Goal: Task Accomplishment & Management: Complete application form

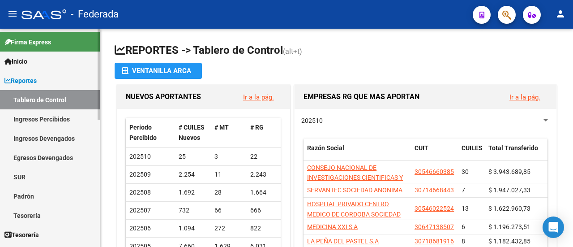
scroll to position [45, 0]
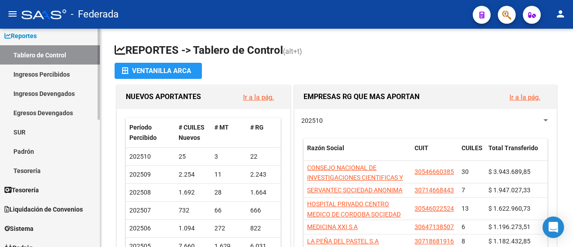
click at [43, 145] on link "Padrón" at bounding box center [50, 150] width 100 height 19
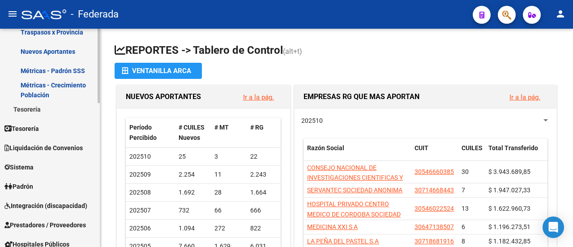
scroll to position [224, 0]
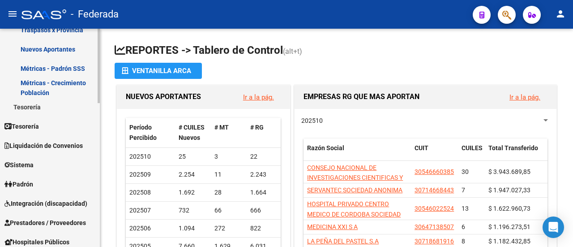
click at [52, 179] on link "Padrón" at bounding box center [50, 183] width 100 height 19
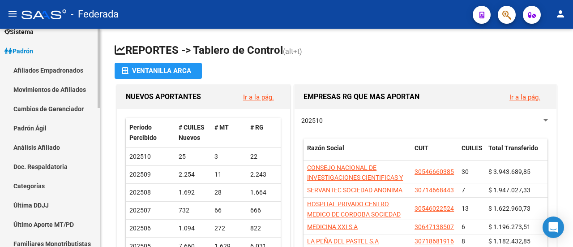
scroll to position [90, 0]
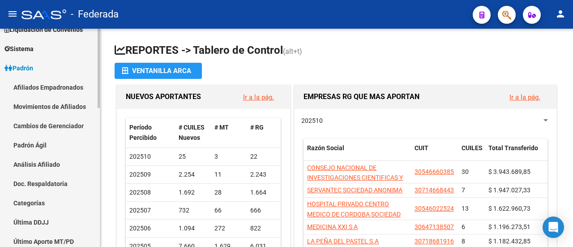
click at [61, 83] on link "Afiliados Empadronados" at bounding box center [50, 86] width 100 height 19
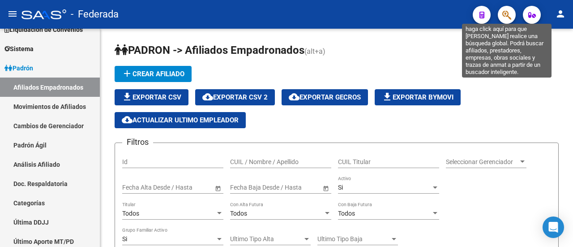
click at [507, 13] on icon "button" at bounding box center [506, 15] width 9 height 10
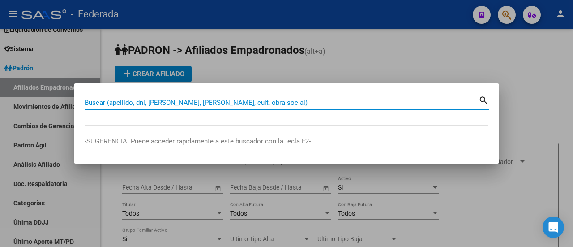
paste input "23-34780688-9"
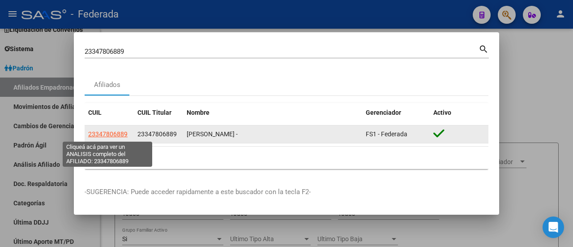
click at [120, 131] on span "23347806889" at bounding box center [107, 133] width 39 height 7
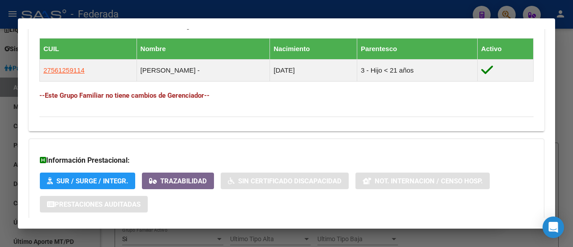
scroll to position [448, 0]
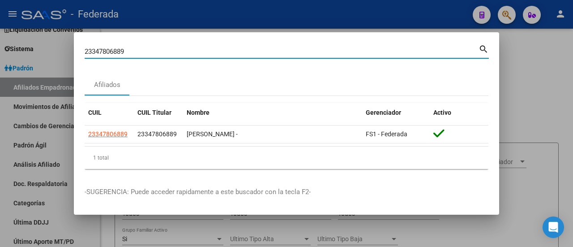
drag, startPoint x: 147, startPoint y: 51, endPoint x: 71, endPoint y: 47, distance: 76.2
click at [71, 47] on div "23347806889 Buscar (apellido, dni, cuil, nro traspaso, cuit, obra social) searc…" at bounding box center [286, 123] width 573 height 247
paste input "7-34572408-2"
type input "27345724082"
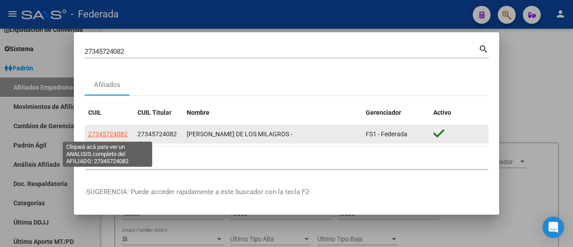
click at [98, 134] on span "27345724082" at bounding box center [107, 133] width 39 height 7
type textarea "27345724082"
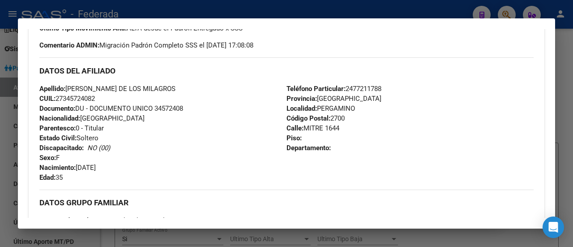
scroll to position [134, 0]
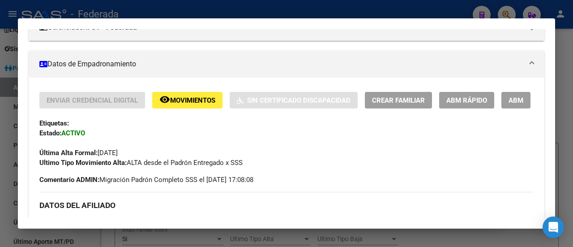
click at [410, 106] on button "Crear Familiar" at bounding box center [398, 100] width 67 height 17
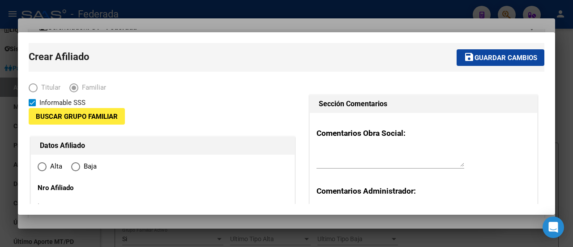
type input "27-17409426-3"
type input "PERGAMINO"
type input "2700"
type input "MITRE 1644"
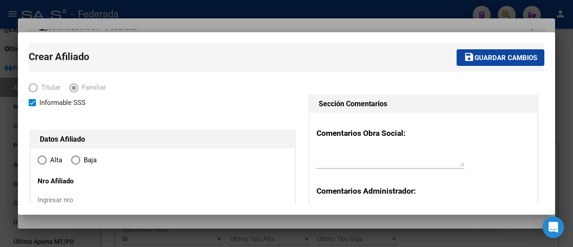
radio input "true"
type input "27-17409426-3"
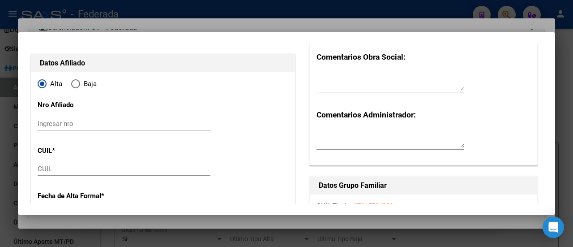
scroll to position [90, 0]
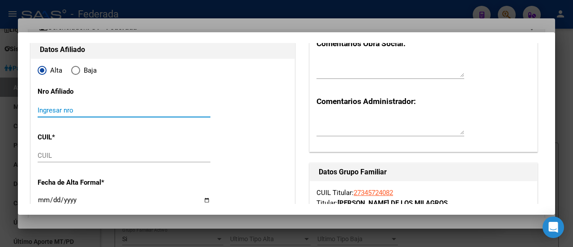
click at [60, 110] on input "Ingresar nro" at bounding box center [124, 110] width 173 height 8
paste input "182471"
type input "182471/03"
click at [68, 156] on input "CUIL" at bounding box center [124, 155] width 173 height 8
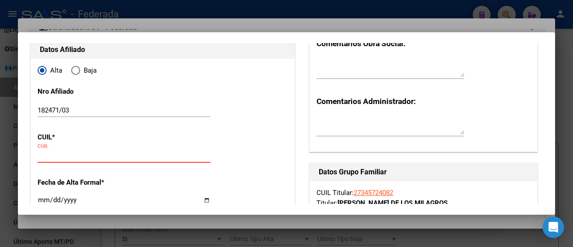
paste input "20-56495734-9"
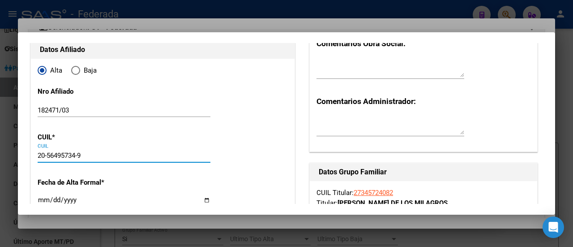
type input "20-56495734-9"
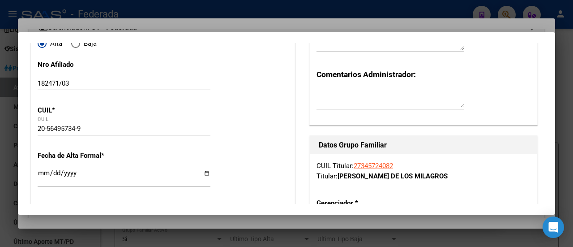
type input "56495734"
type input "LA FUENTE"
type input "[PERSON_NAME]"
type input "[DATE]"
type input "PERGAMINO"
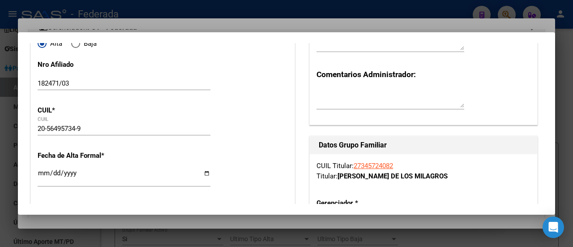
type input "MAIPU"
type input "434"
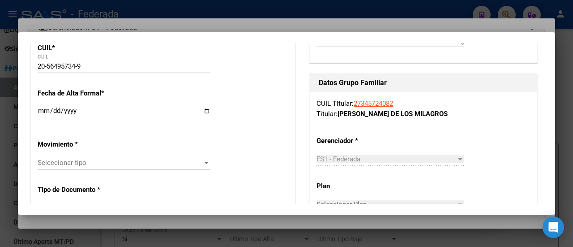
scroll to position [179, 0]
click at [42, 110] on input "Ingresar fecha" at bounding box center [124, 114] width 173 height 14
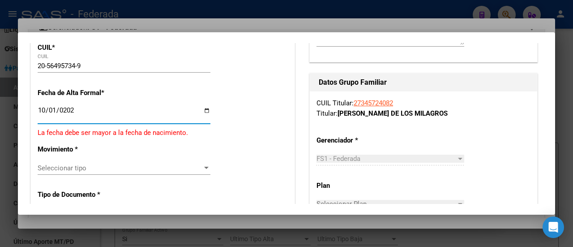
type input "[DATE]"
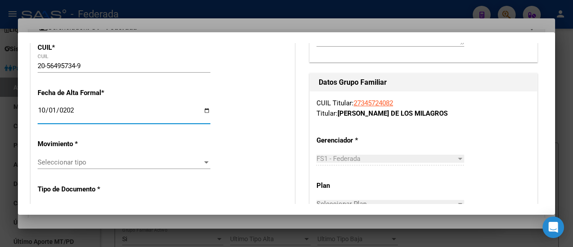
click at [56, 110] on input "[DATE]" at bounding box center [124, 114] width 173 height 14
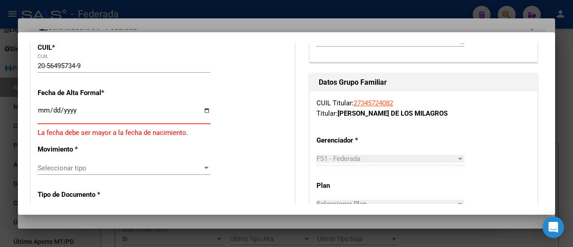
type input "[DATE]"
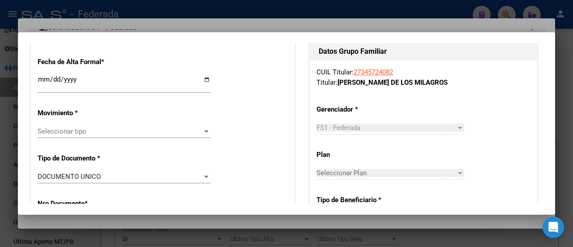
scroll to position [224, 0]
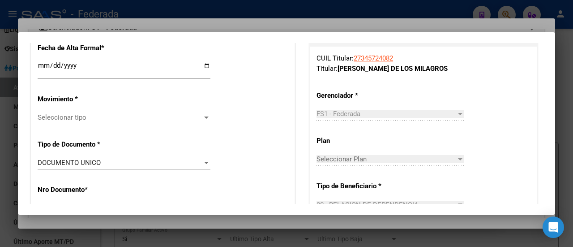
click at [204, 115] on div at bounding box center [206, 117] width 8 height 7
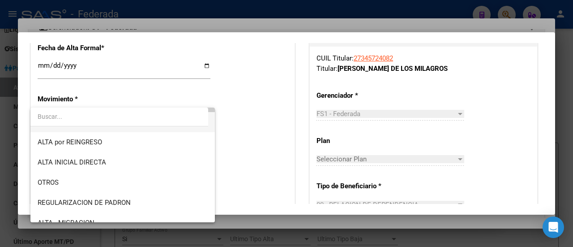
scroll to position [90, 0]
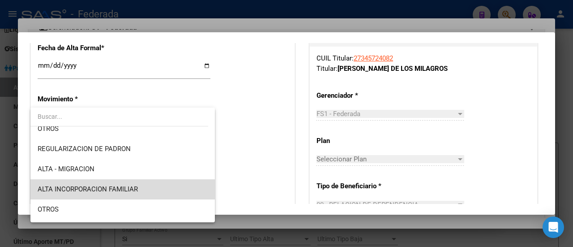
click at [140, 188] on span "ALTA INCORPORACION FAMILIAR" at bounding box center [123, 189] width 171 height 20
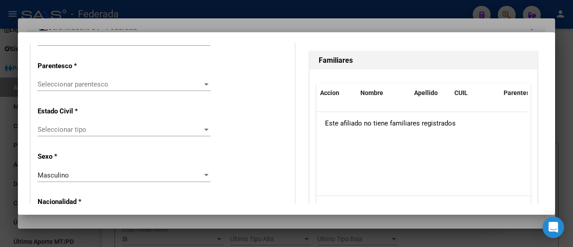
scroll to position [537, 0]
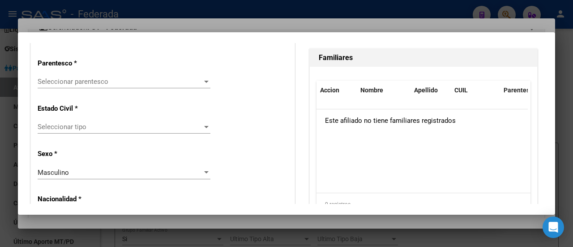
click at [181, 81] on span "Seleccionar parentesco" at bounding box center [120, 81] width 165 height 8
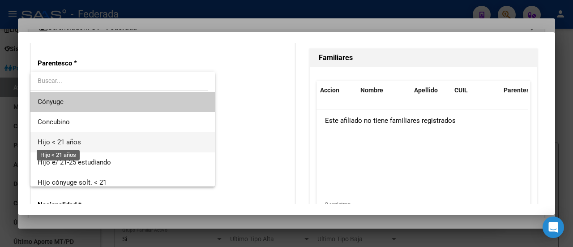
click at [60, 141] on span "Hijo < 21 años" at bounding box center [59, 142] width 43 height 8
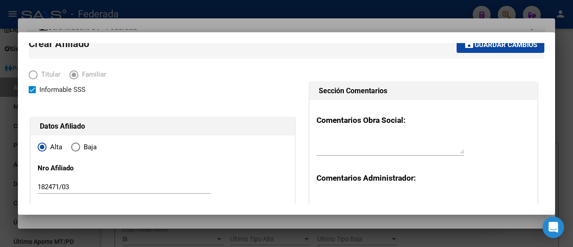
scroll to position [0, 0]
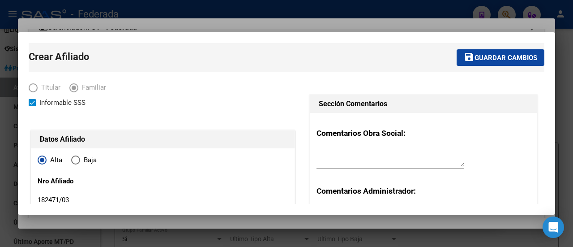
click at [494, 59] on span "Guardar cambios" at bounding box center [505, 58] width 63 height 8
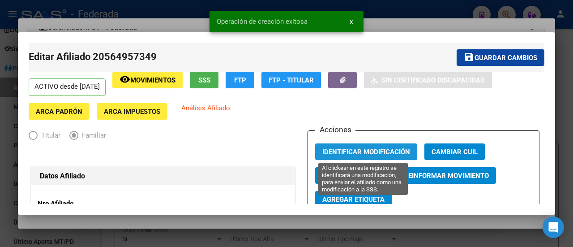
click at [365, 152] on span "Identificar Modificación" at bounding box center [366, 152] width 88 height 8
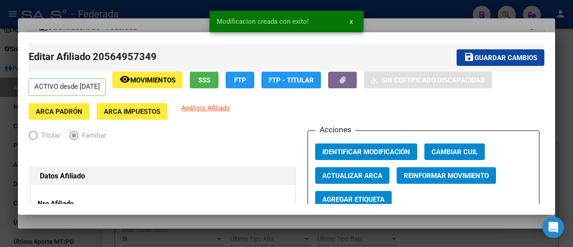
scroll to position [45, 0]
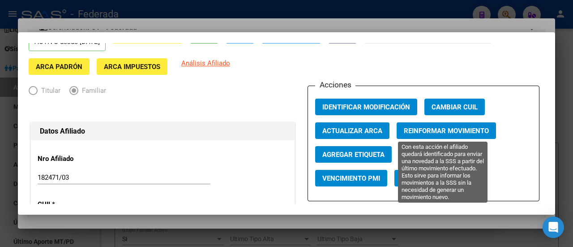
click at [436, 132] on span "Reinformar Movimiento" at bounding box center [446, 131] width 85 height 8
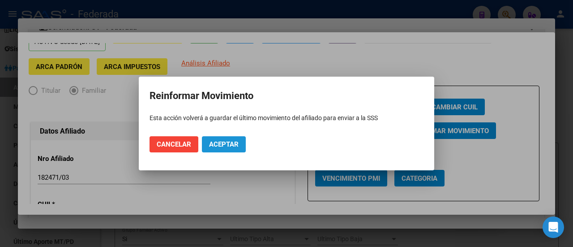
click at [223, 142] on span "Aceptar" at bounding box center [224, 144] width 30 height 8
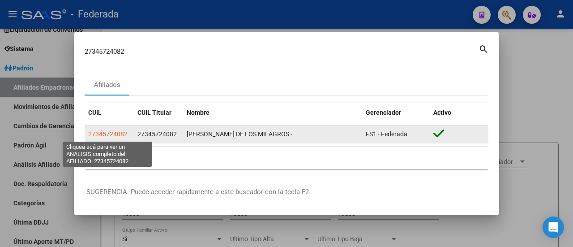
click at [102, 131] on span "27345724082" at bounding box center [107, 133] width 39 height 7
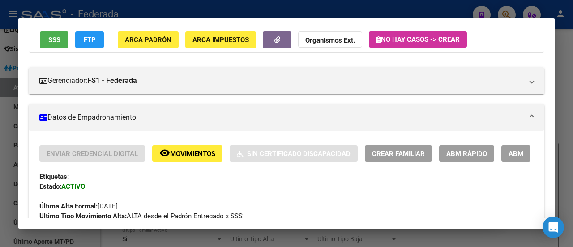
scroll to position [68, 0]
